Goal: Task Accomplishment & Management: Manage account settings

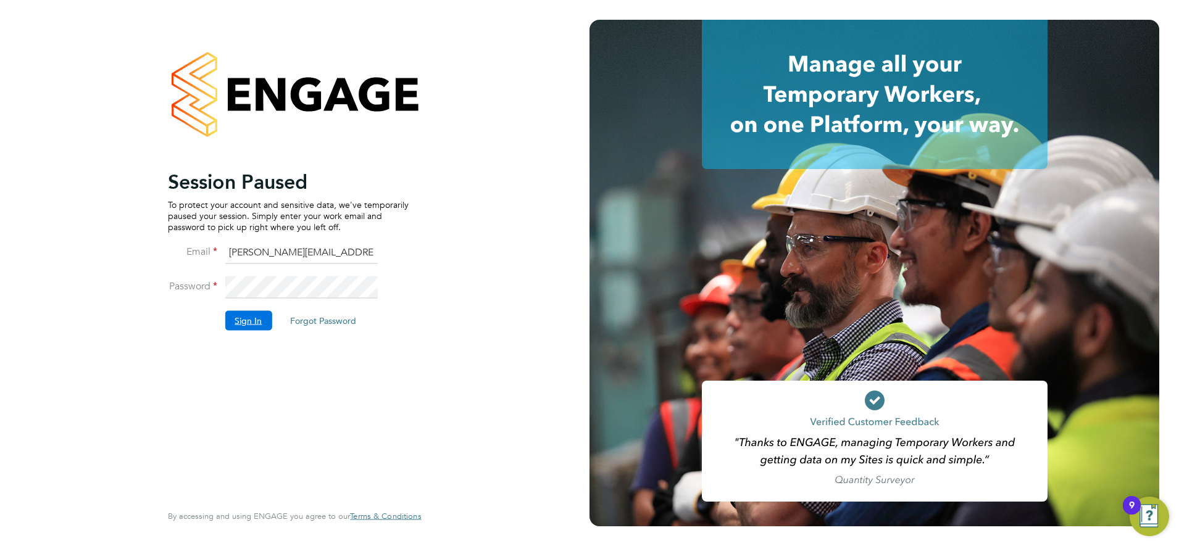
click at [243, 317] on button "Sign In" at bounding box center [248, 321] width 47 height 20
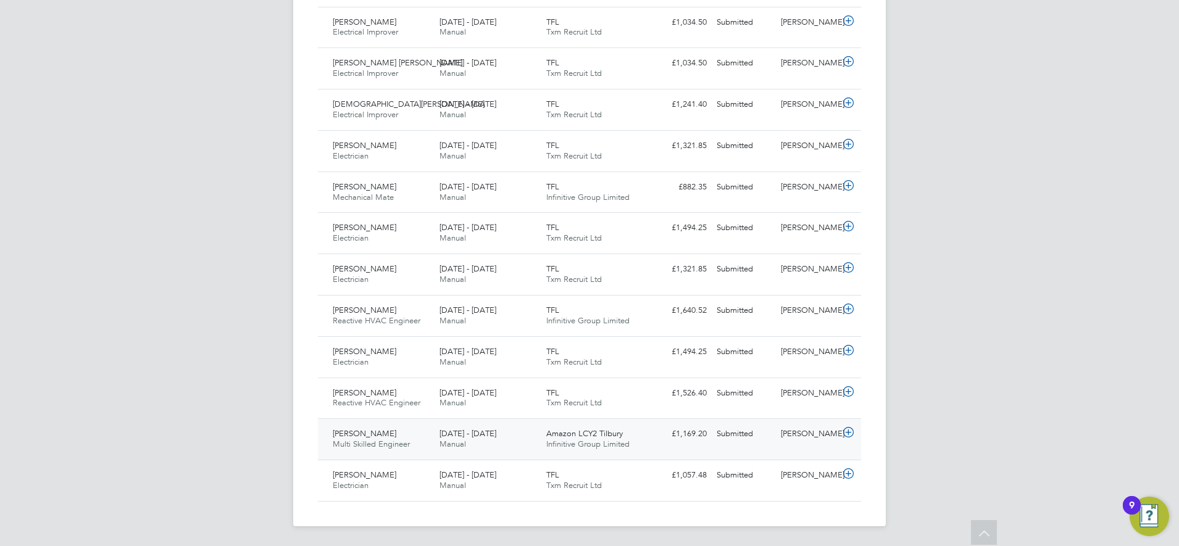
click at [645, 450] on div "Amazon LCY2 Tilbury Infinitive Group Limited" at bounding box center [594, 439] width 107 height 31
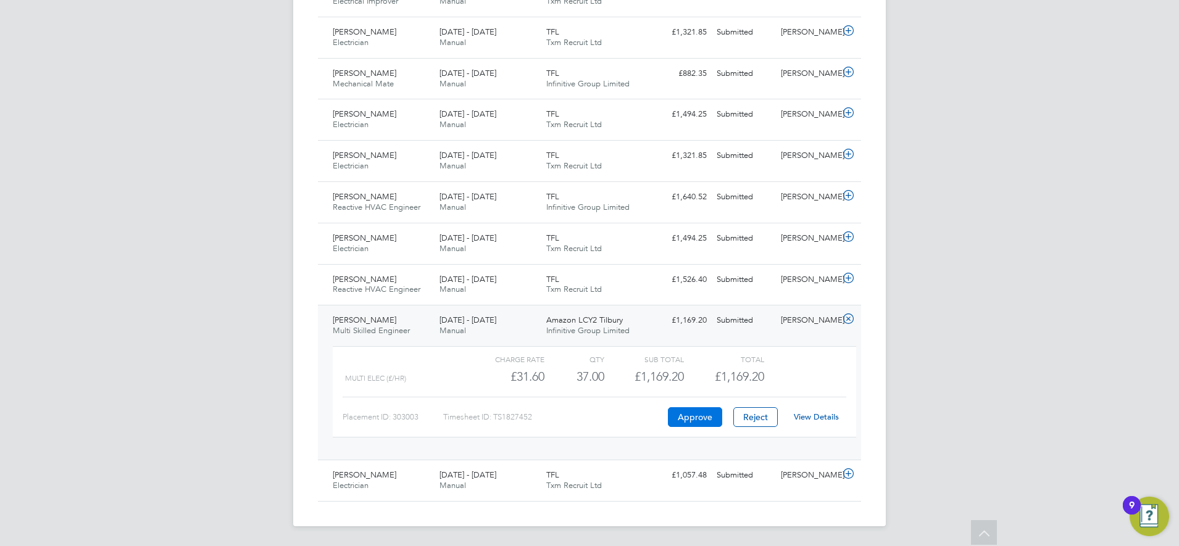
click at [693, 416] on button "Approve" at bounding box center [695, 417] width 54 height 20
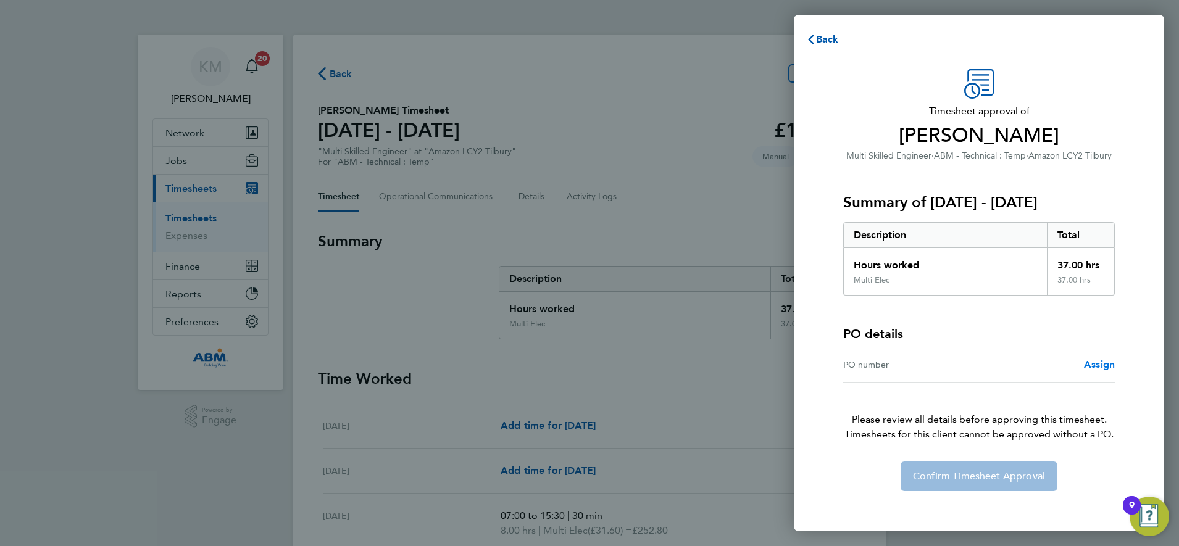
click at [1091, 364] on span "Assign" at bounding box center [1099, 365] width 31 height 12
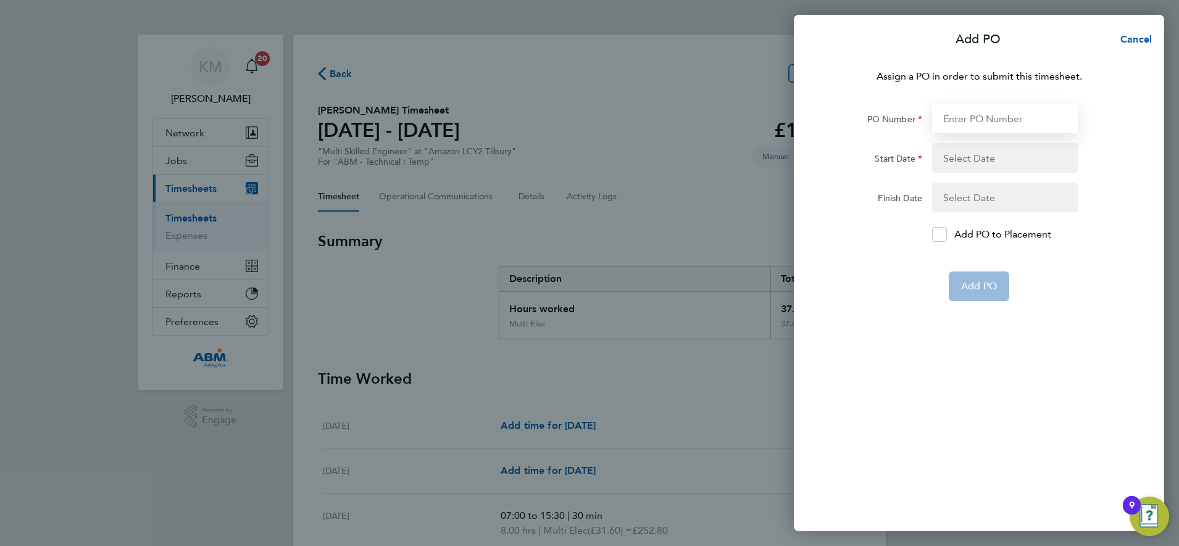
click at [958, 115] on input "PO Number" at bounding box center [1005, 119] width 146 height 30
type input "647740"
click at [974, 159] on button "button" at bounding box center [1005, 158] width 146 height 30
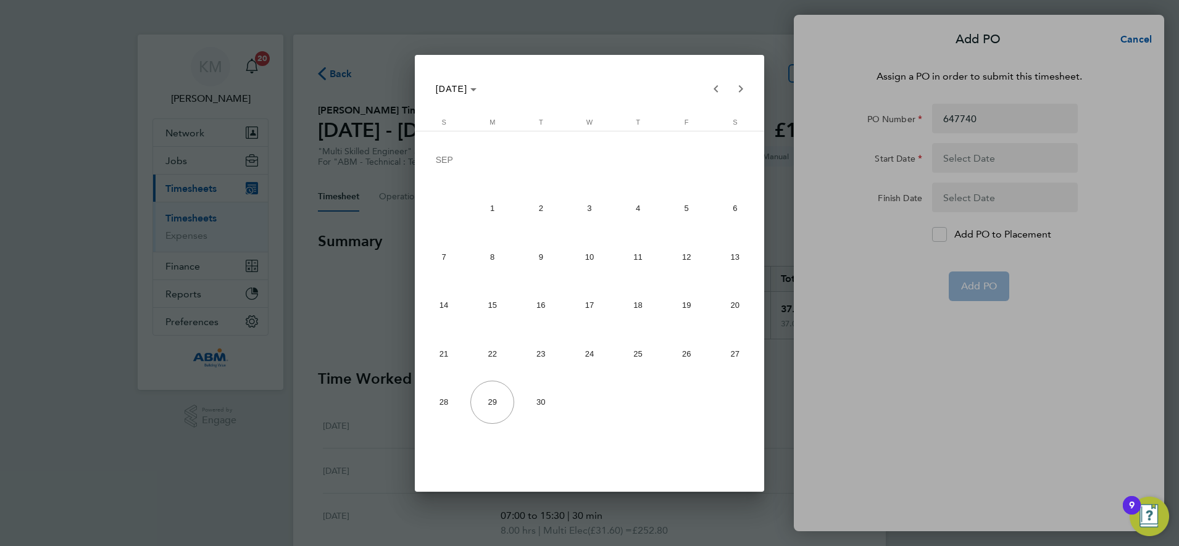
click at [733, 307] on span "20" at bounding box center [735, 305] width 44 height 44
type input "[DATE]"
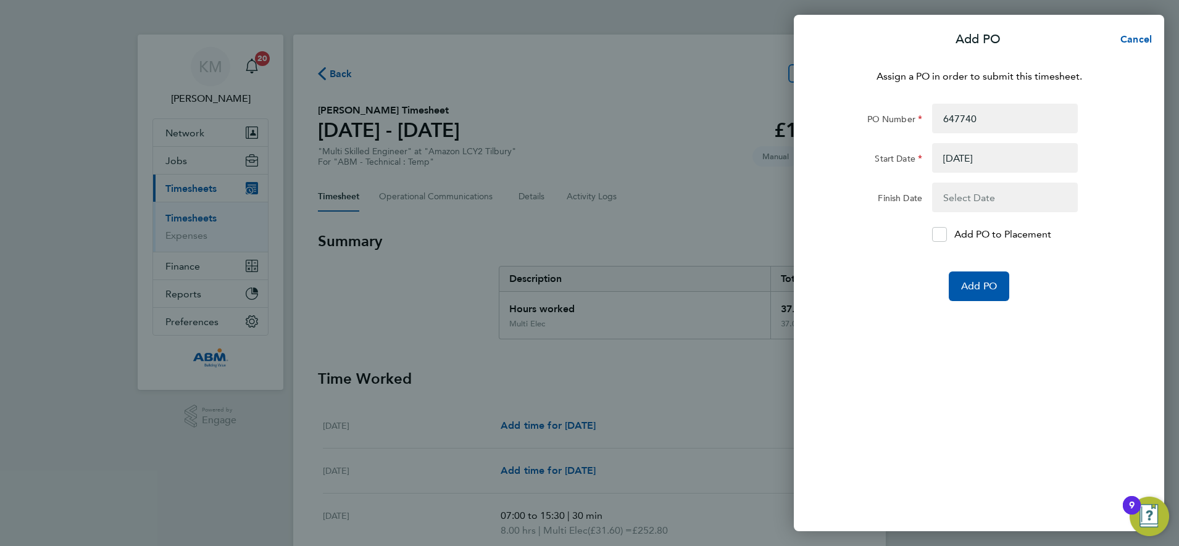
click at [964, 199] on button "button" at bounding box center [1005, 198] width 146 height 30
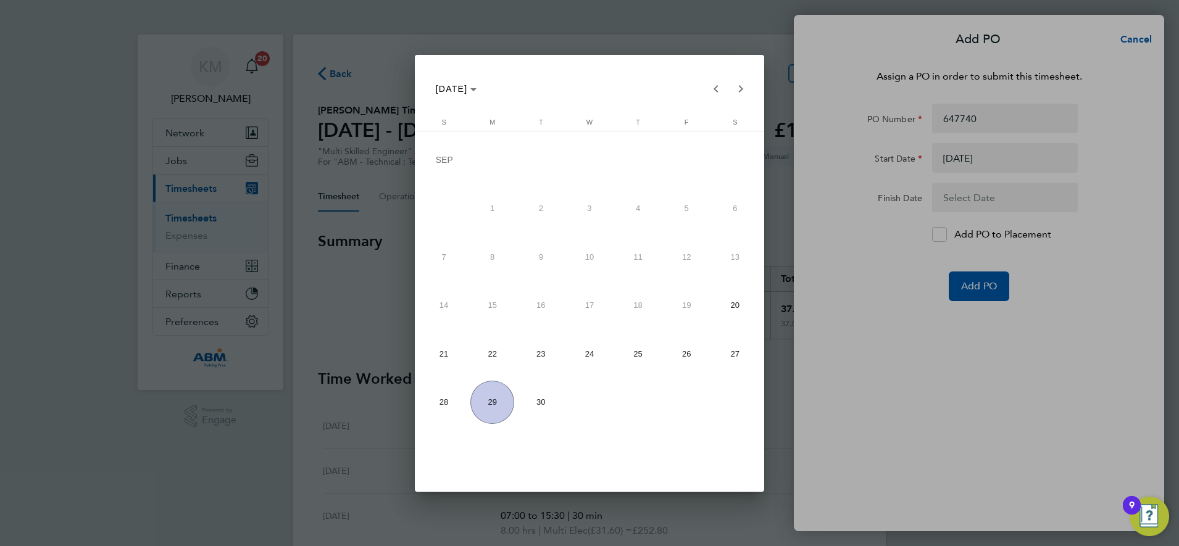
click at [681, 354] on span "26" at bounding box center [687, 354] width 44 height 44
type input "[DATE]"
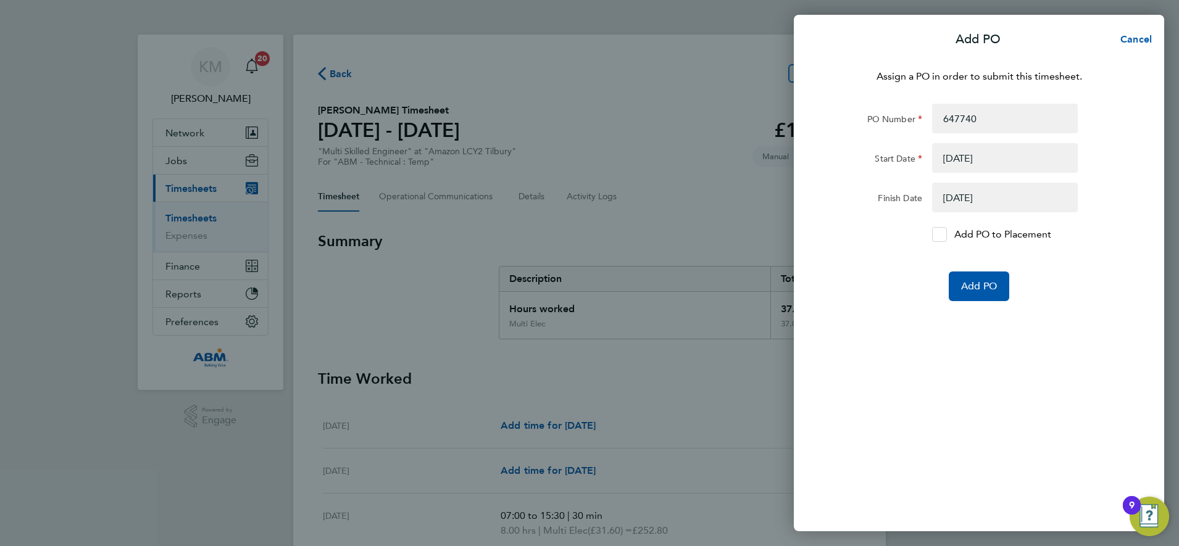
click at [940, 232] on icon at bounding box center [939, 235] width 9 height 8
click at [944, 235] on input "Add PO to Placement" at bounding box center [944, 235] width 0 height 0
click at [974, 282] on span "Add PO" at bounding box center [979, 286] width 36 height 12
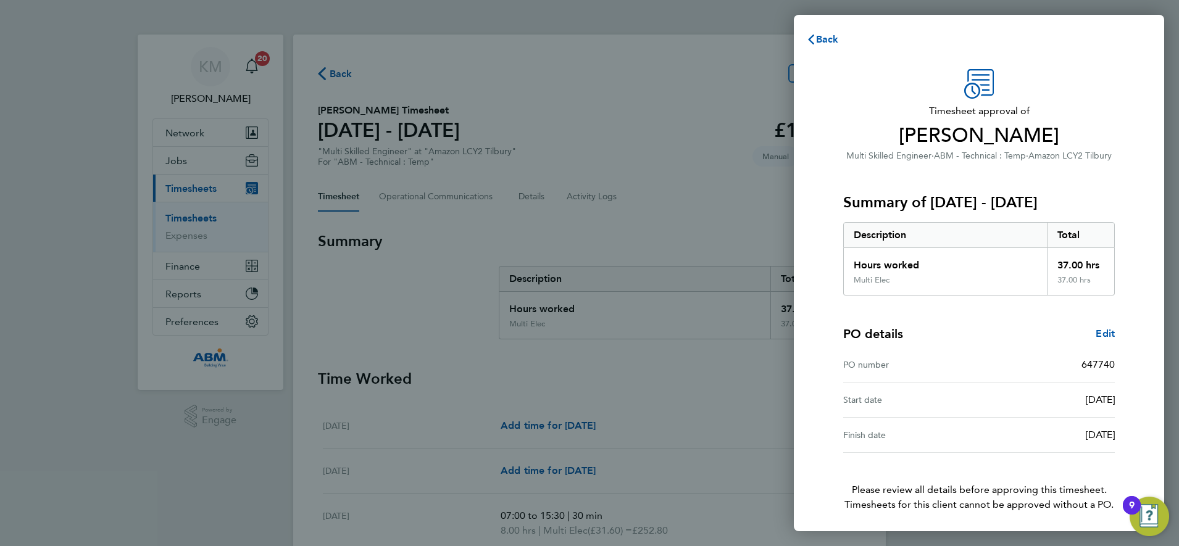
scroll to position [45, 0]
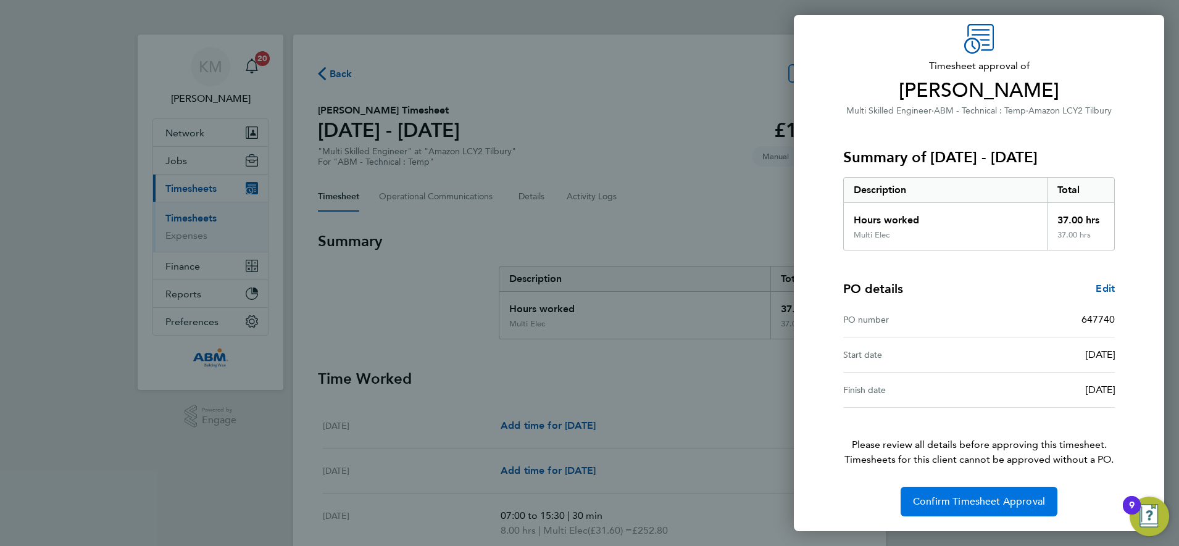
click at [942, 503] on span "Confirm Timesheet Approval" at bounding box center [979, 502] width 132 height 12
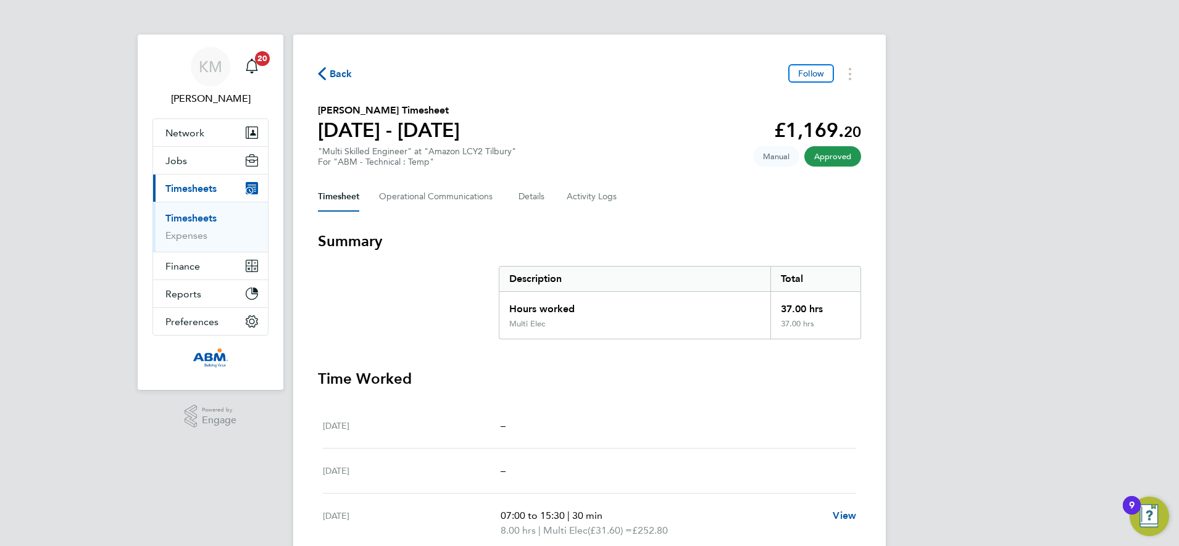
click at [326, 71] on span "Back" at bounding box center [335, 73] width 35 height 12
